Goal: Information Seeking & Learning: Find specific fact

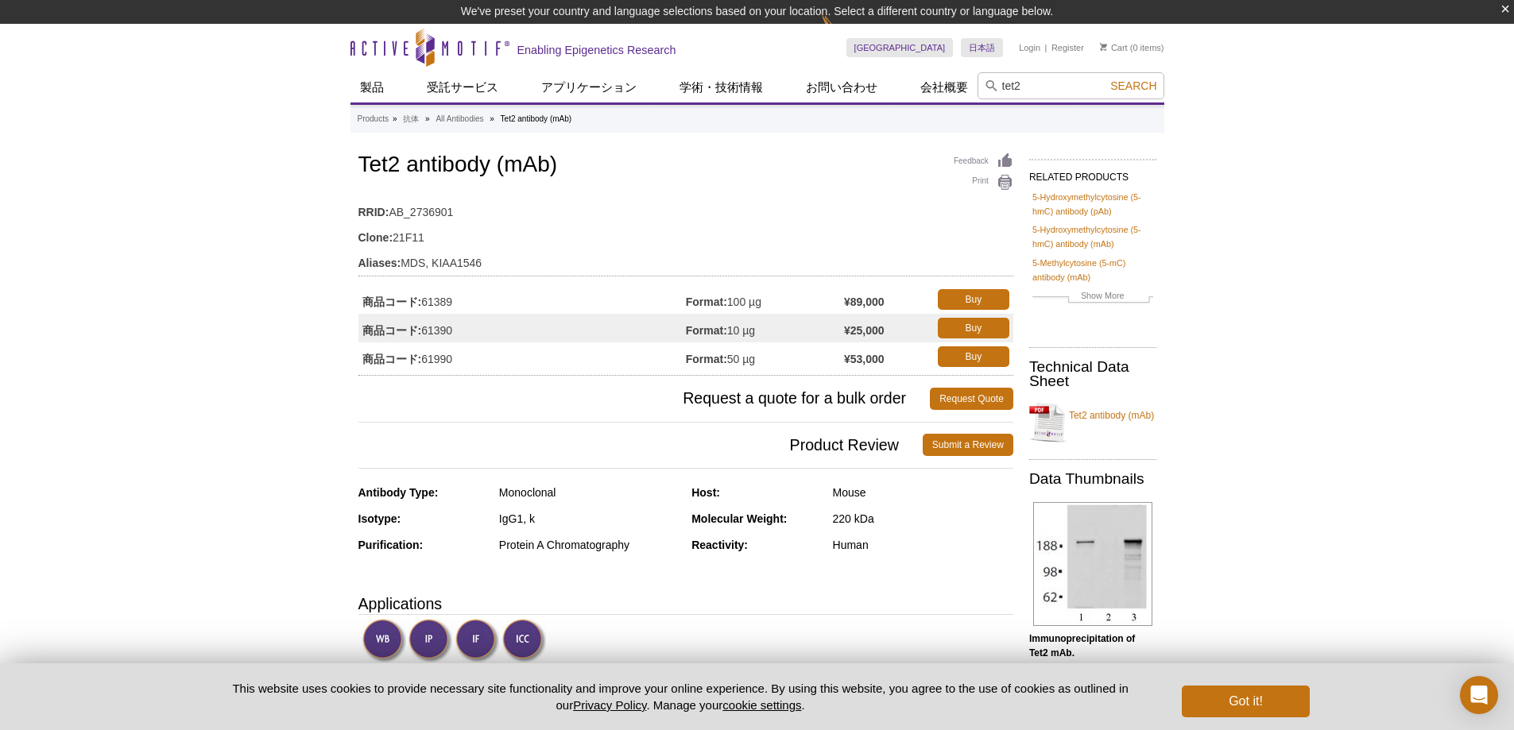
type input "tet2"
click at [1105, 79] on button "Search" at bounding box center [1133, 86] width 56 height 14
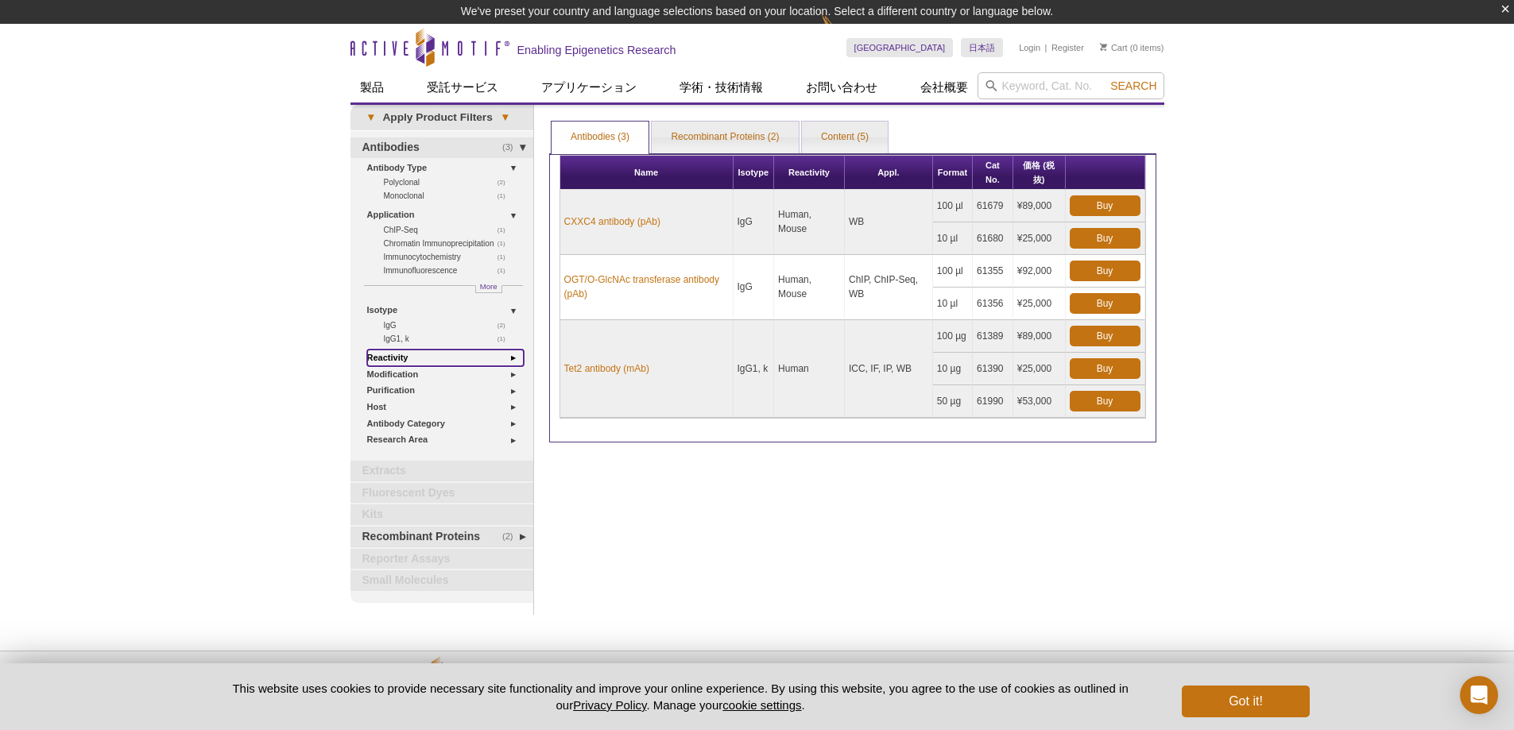
click at [513, 359] on link "Reactivity" at bounding box center [445, 358] width 157 height 17
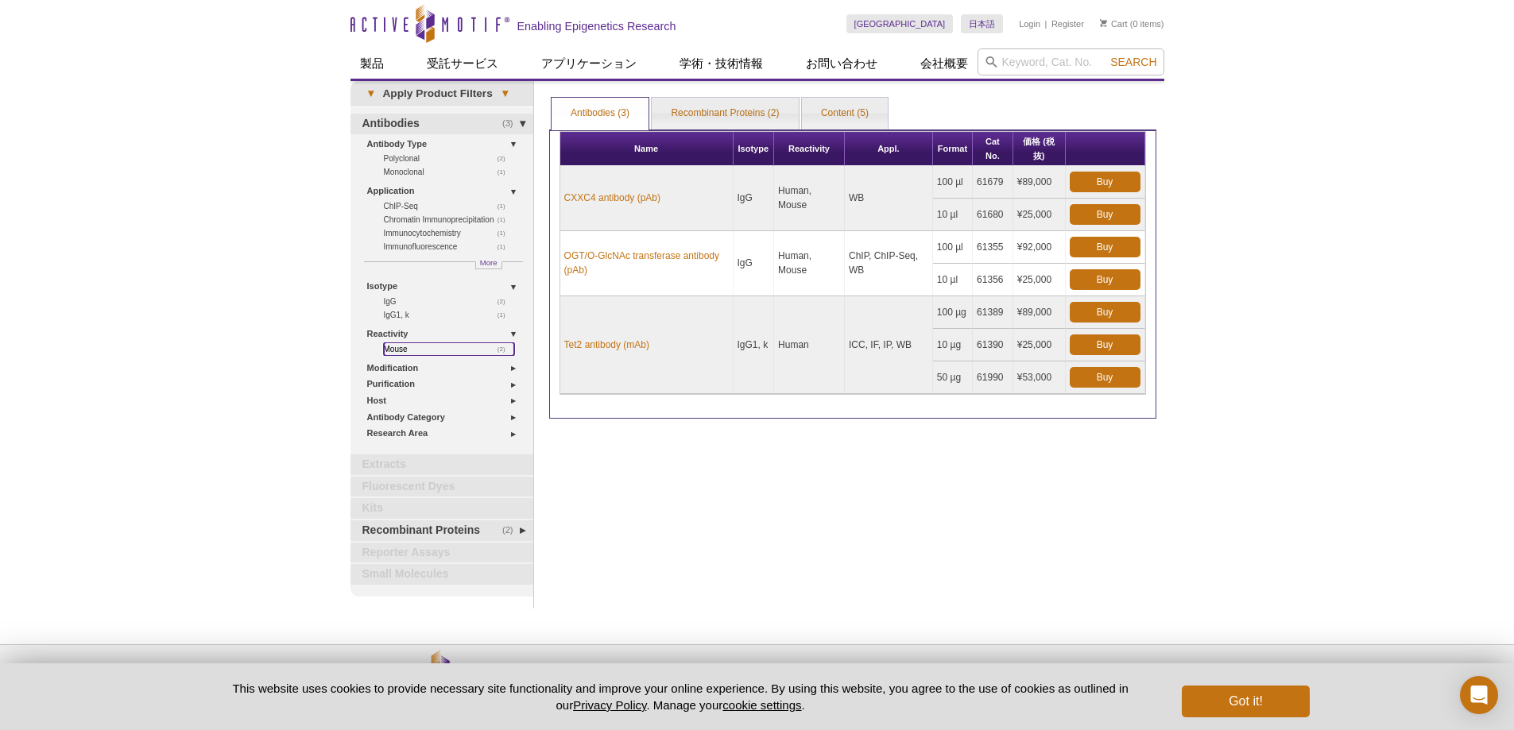
click at [476, 348] on link "(2) Mouse" at bounding box center [449, 349] width 130 height 14
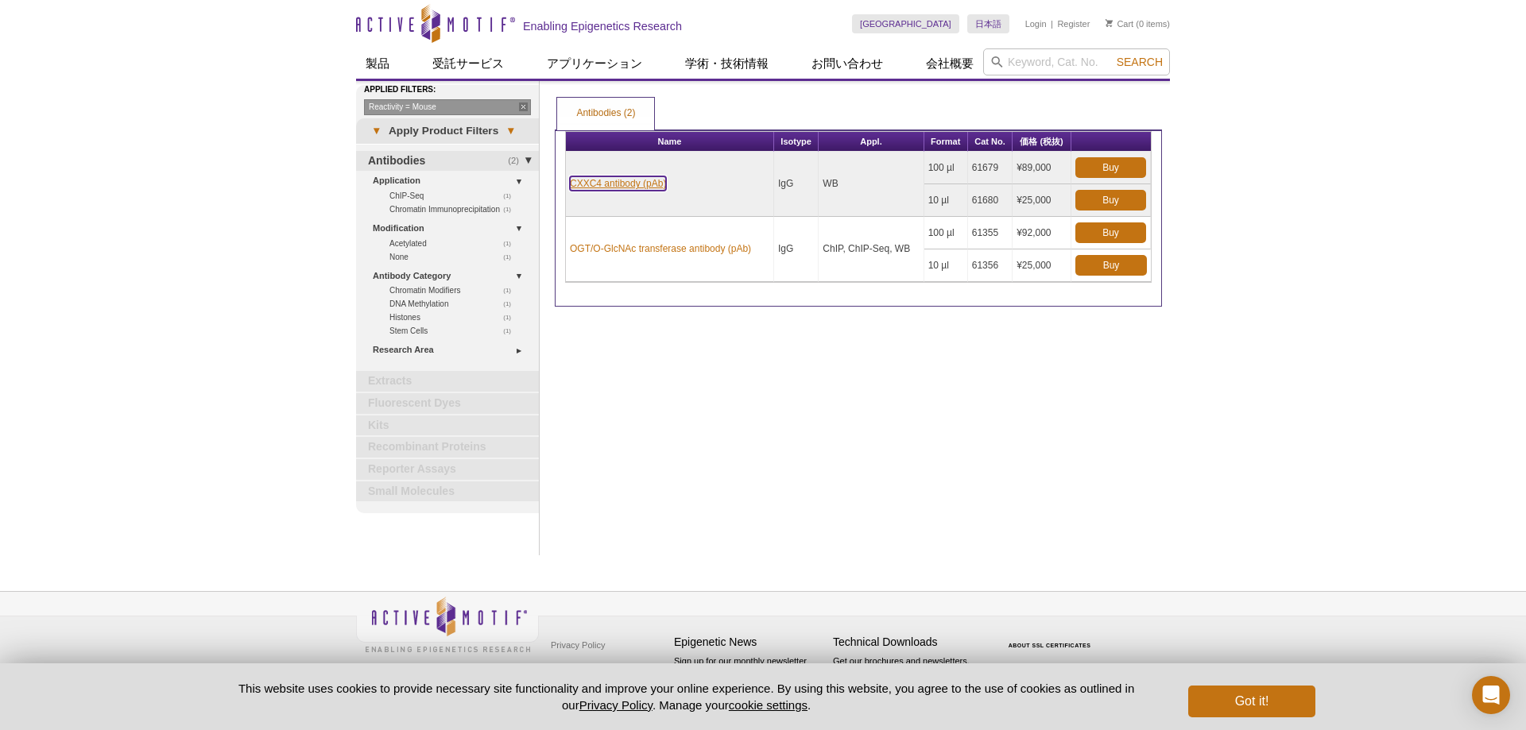
click at [628, 184] on link "CXXC4 antibody (pAb)" at bounding box center [618, 183] width 96 height 14
